Goal: Task Accomplishment & Management: Complete application form

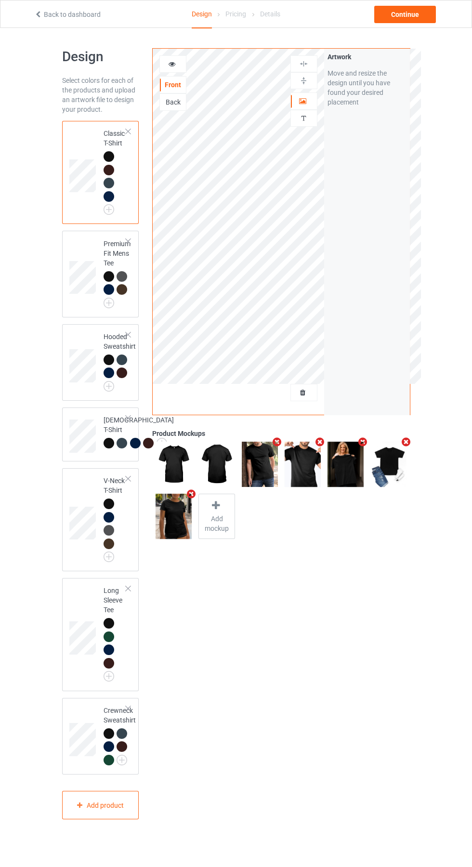
click at [309, 393] on div at bounding box center [304, 393] width 26 height 10
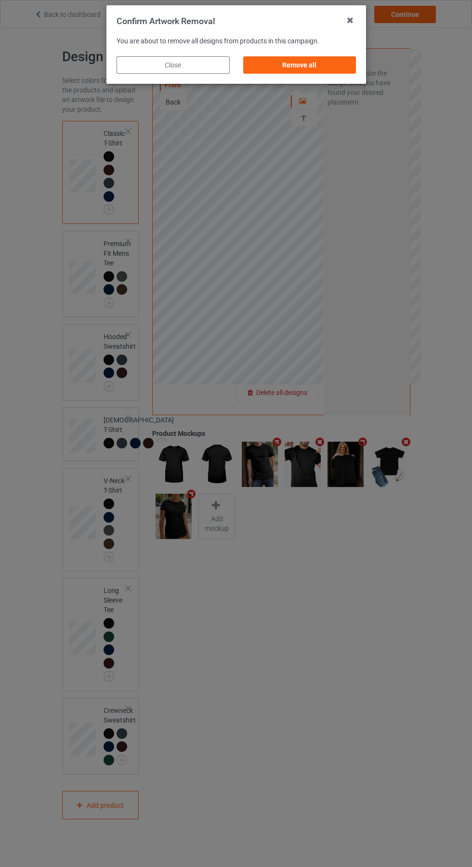
click at [293, 67] on div "Remove all" at bounding box center [299, 64] width 113 height 17
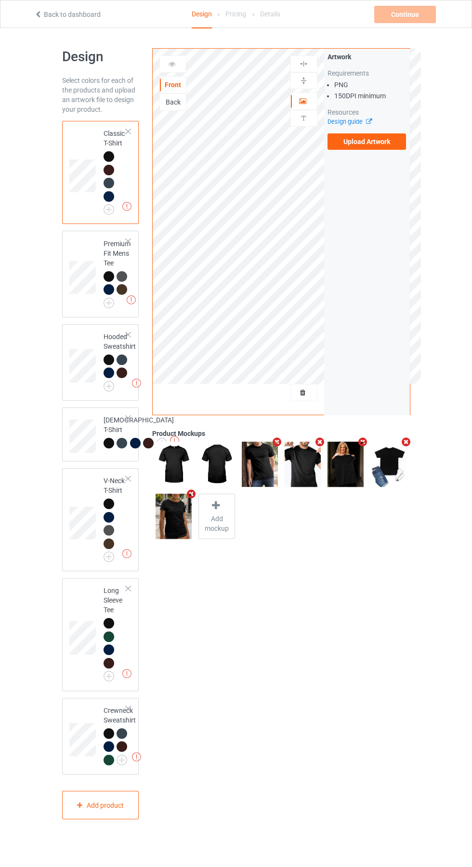
click at [384, 148] on label "Upload Artwork" at bounding box center [367, 141] width 79 height 16
click at [0, 0] on input "Upload Artwork" at bounding box center [0, 0] width 0 height 0
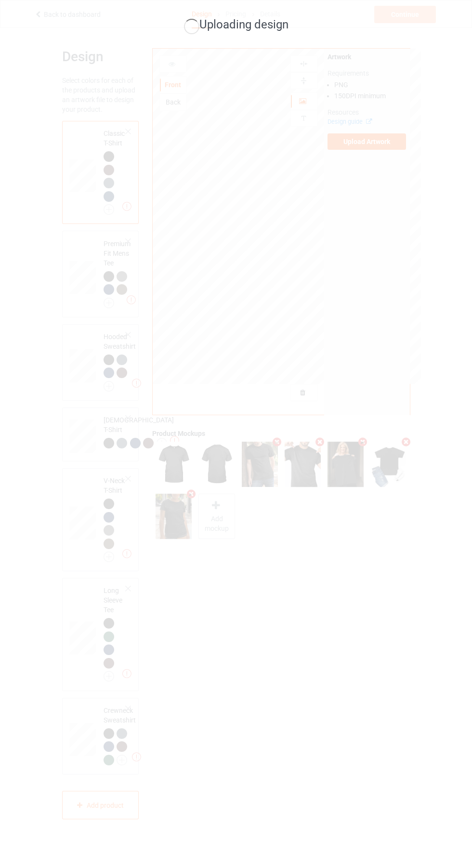
click at [373, 638] on div "Uploading design" at bounding box center [236, 433] width 472 height 867
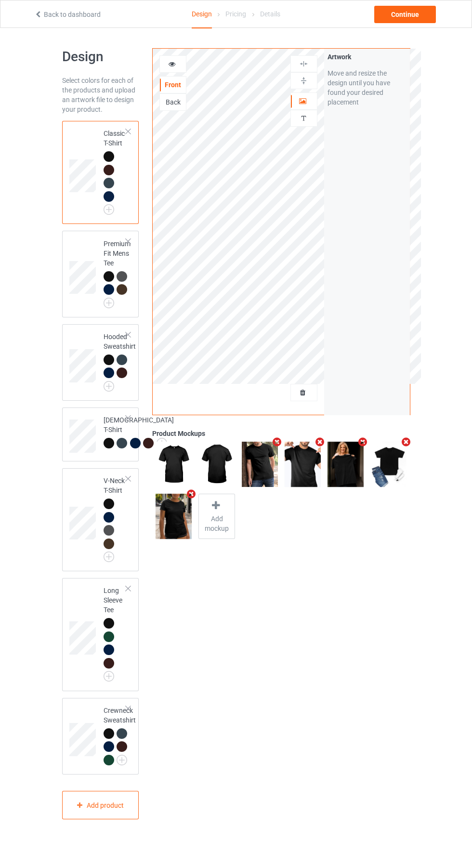
click at [0, 0] on img at bounding box center [0, 0] width 0 height 0
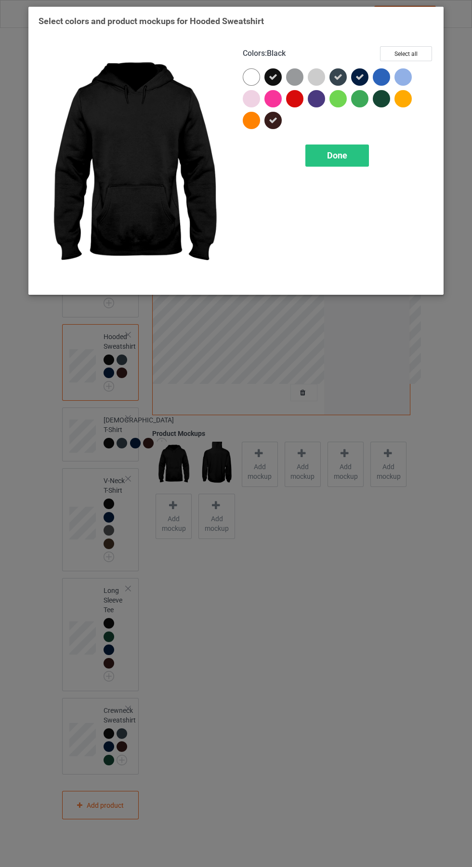
click at [345, 154] on span "Done" at bounding box center [337, 155] width 20 height 10
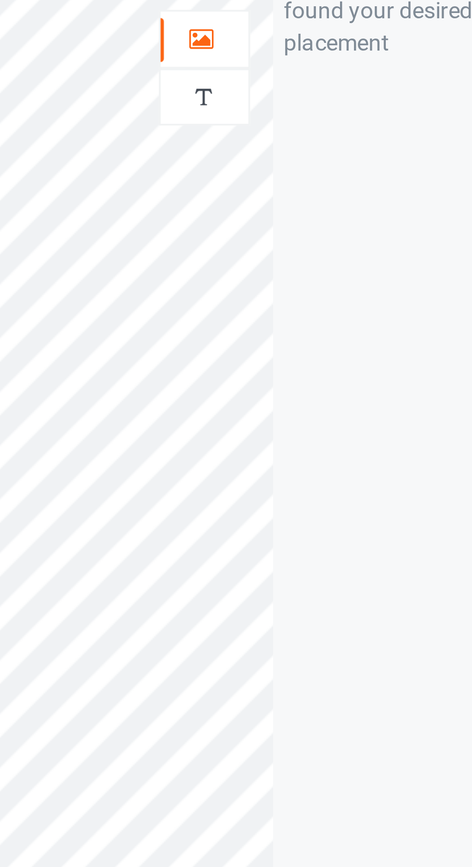
scroll to position [3, 0]
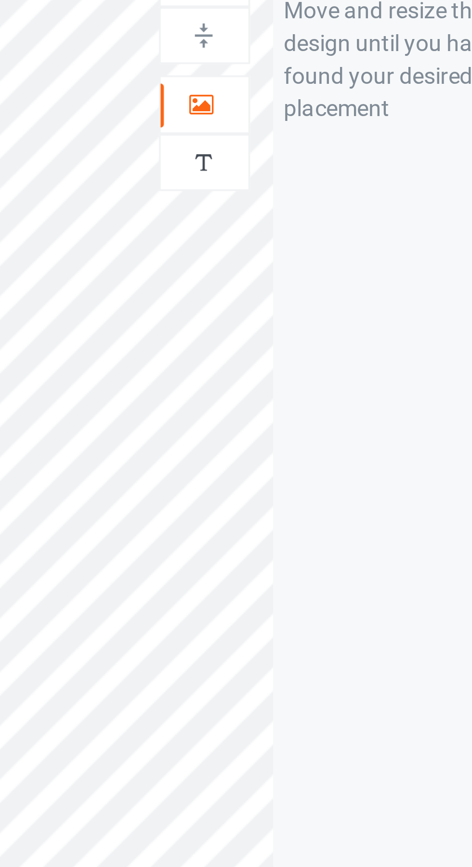
click at [303, 98] on icon at bounding box center [303, 96] width 8 height 7
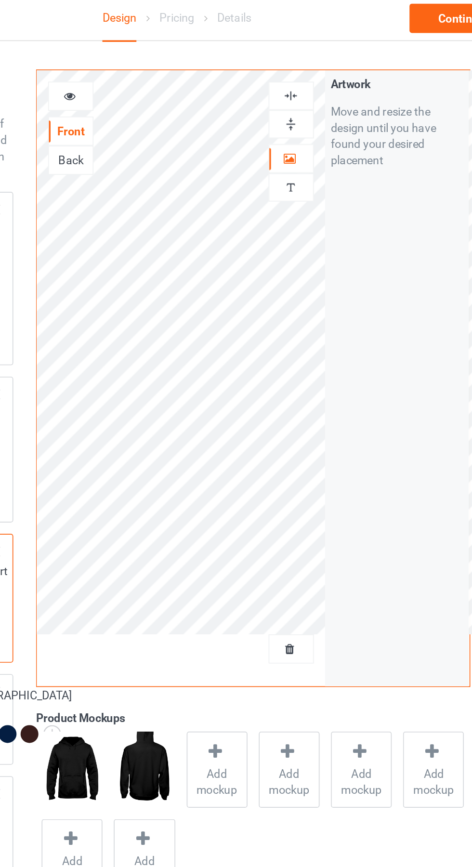
scroll to position [3, 0]
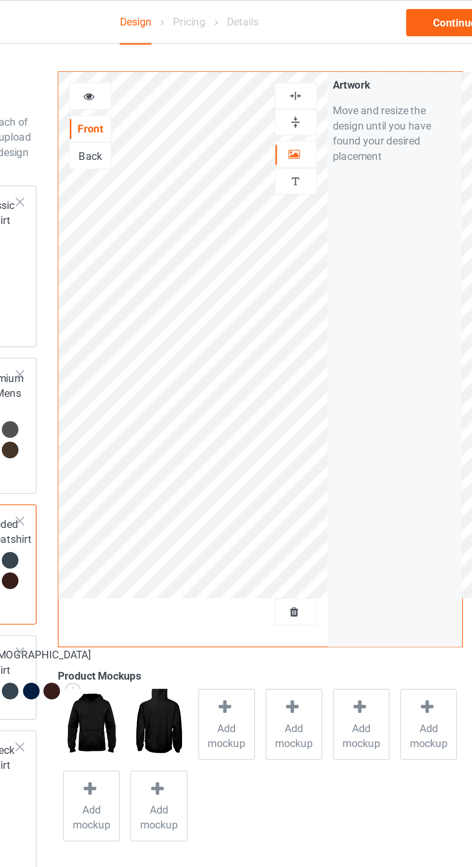
click at [303, 61] on img at bounding box center [303, 60] width 9 height 9
click at [391, 18] on div "Continue" at bounding box center [405, 14] width 62 height 17
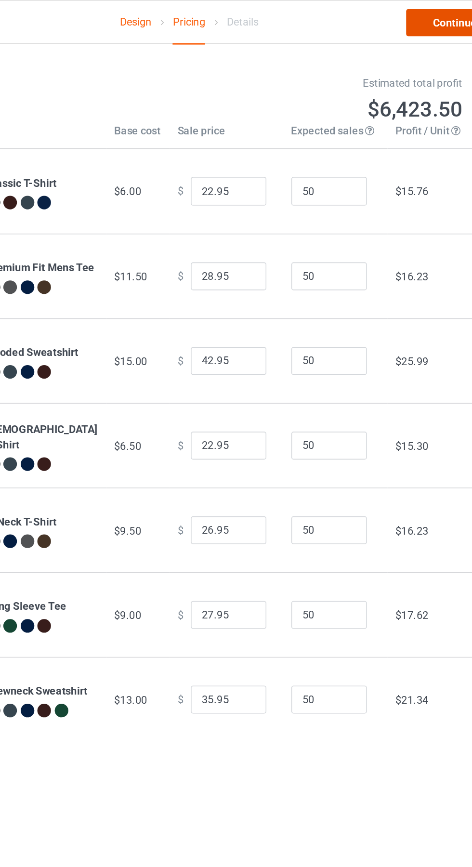
click at [390, 15] on link "Continue" at bounding box center [405, 14] width 62 height 17
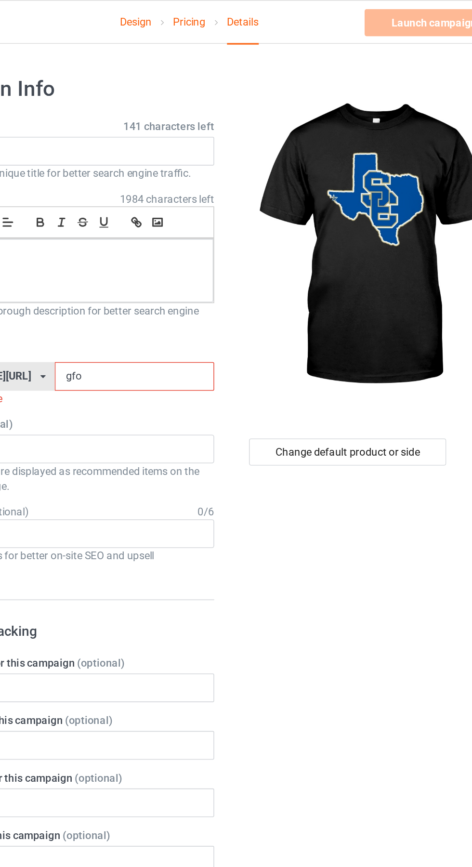
click at [163, 240] on input "gfo" at bounding box center [201, 240] width 102 height 18
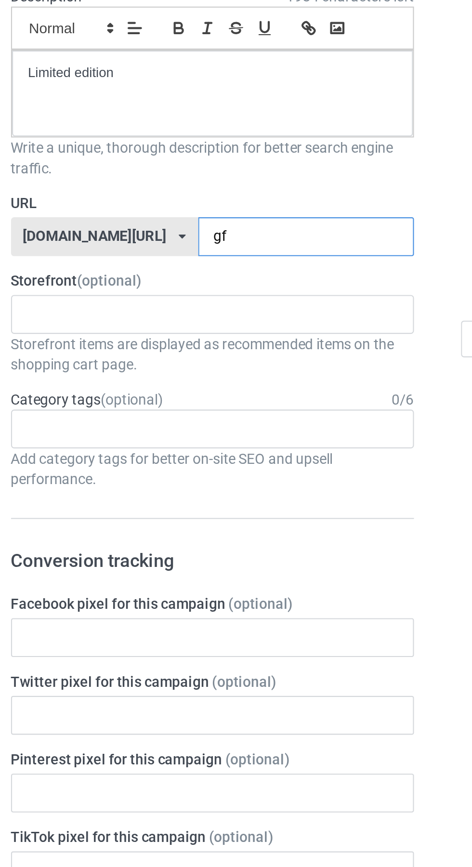
type input "gfj"
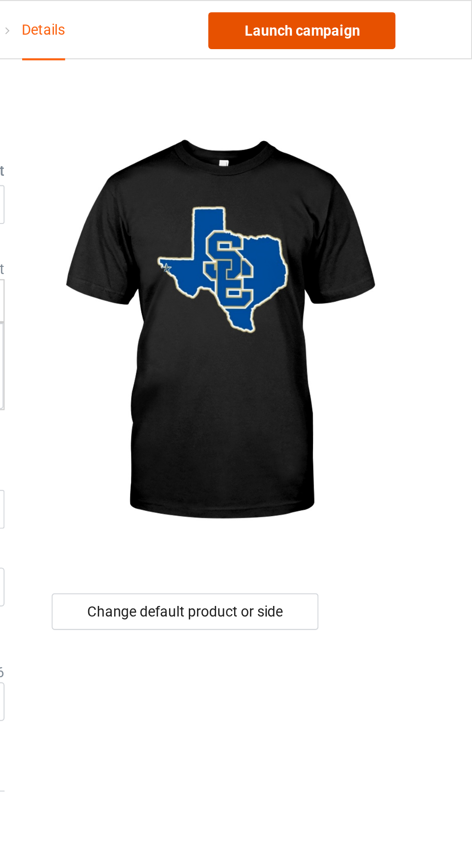
click at [402, 17] on link "Launch campaign" at bounding box center [392, 14] width 88 height 17
